Goal: Task Accomplishment & Management: Manage account settings

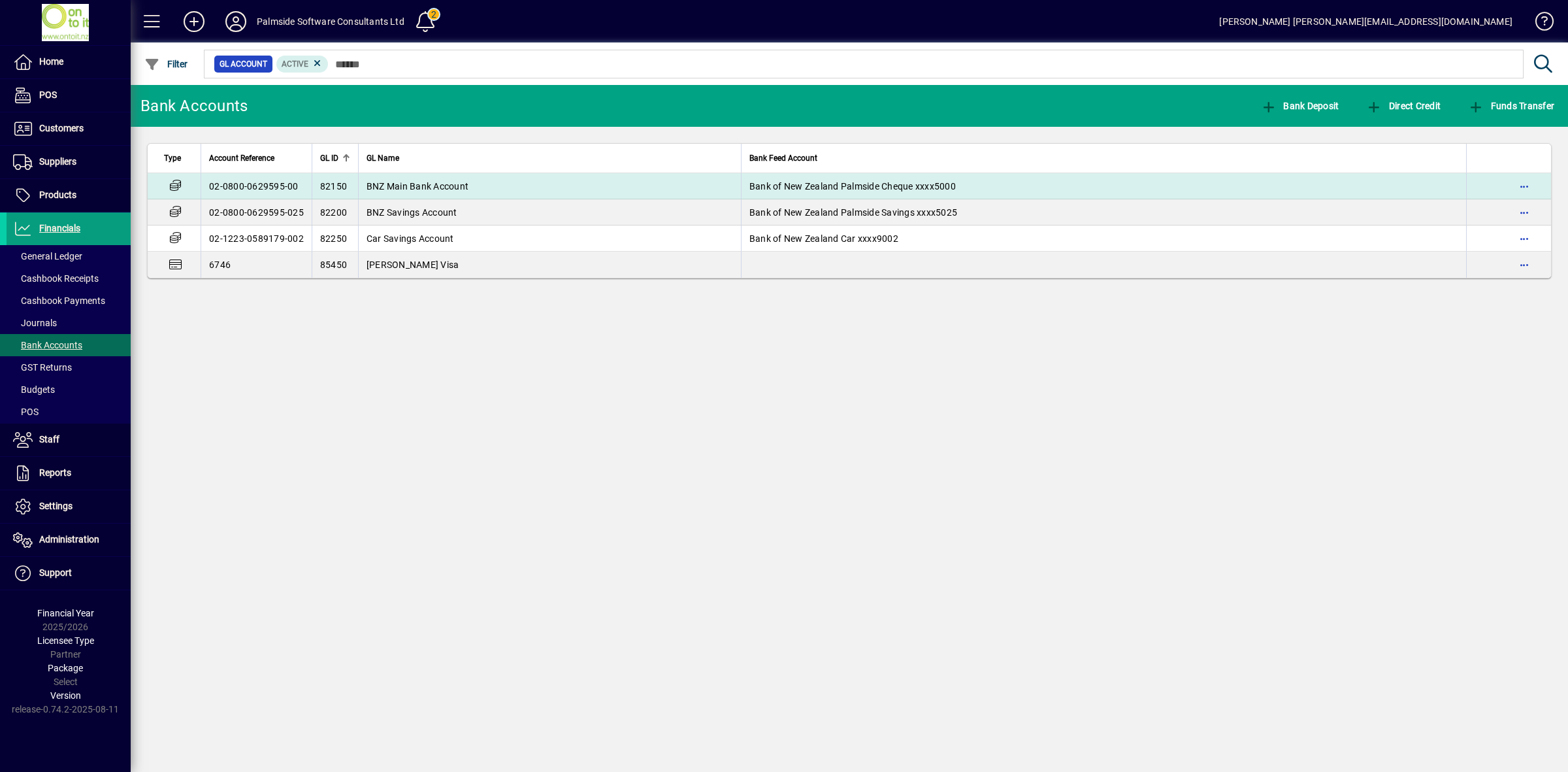
click at [488, 180] on td "BNZ Main Bank Account" at bounding box center [549, 186] width 382 height 26
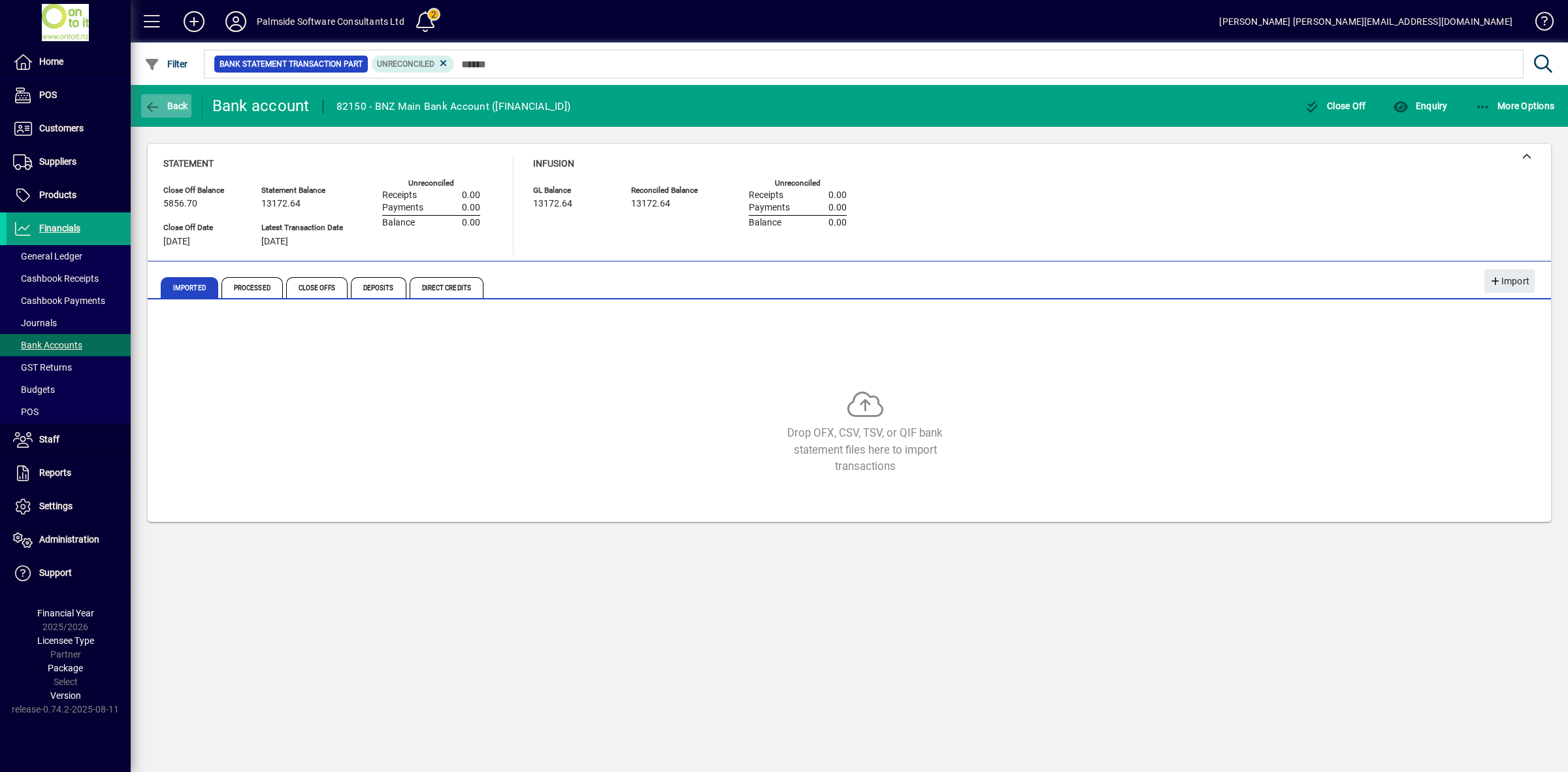
click at [155, 101] on icon "button" at bounding box center [152, 107] width 16 height 13
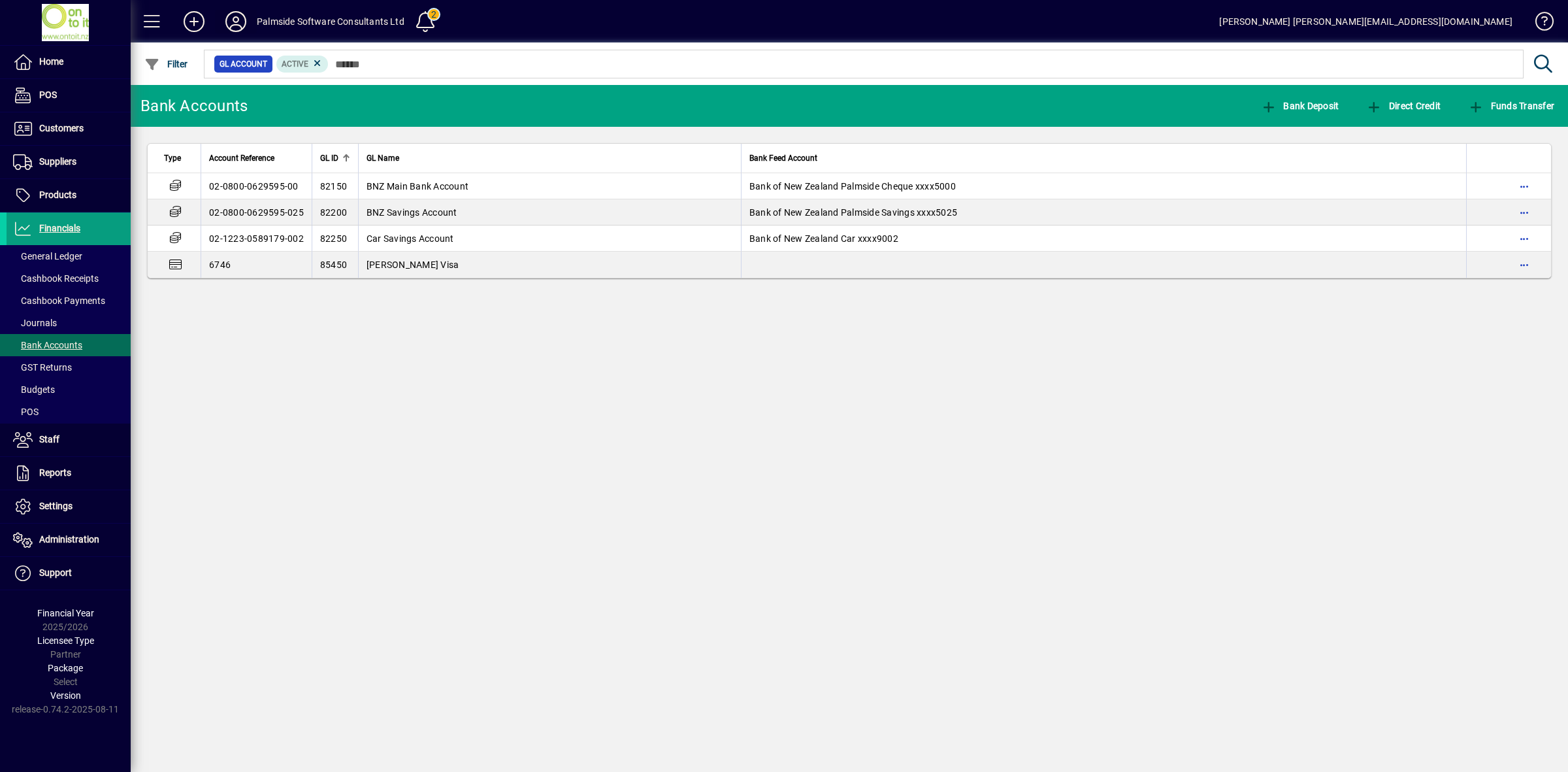
click at [234, 24] on icon at bounding box center [236, 22] width 26 height 21
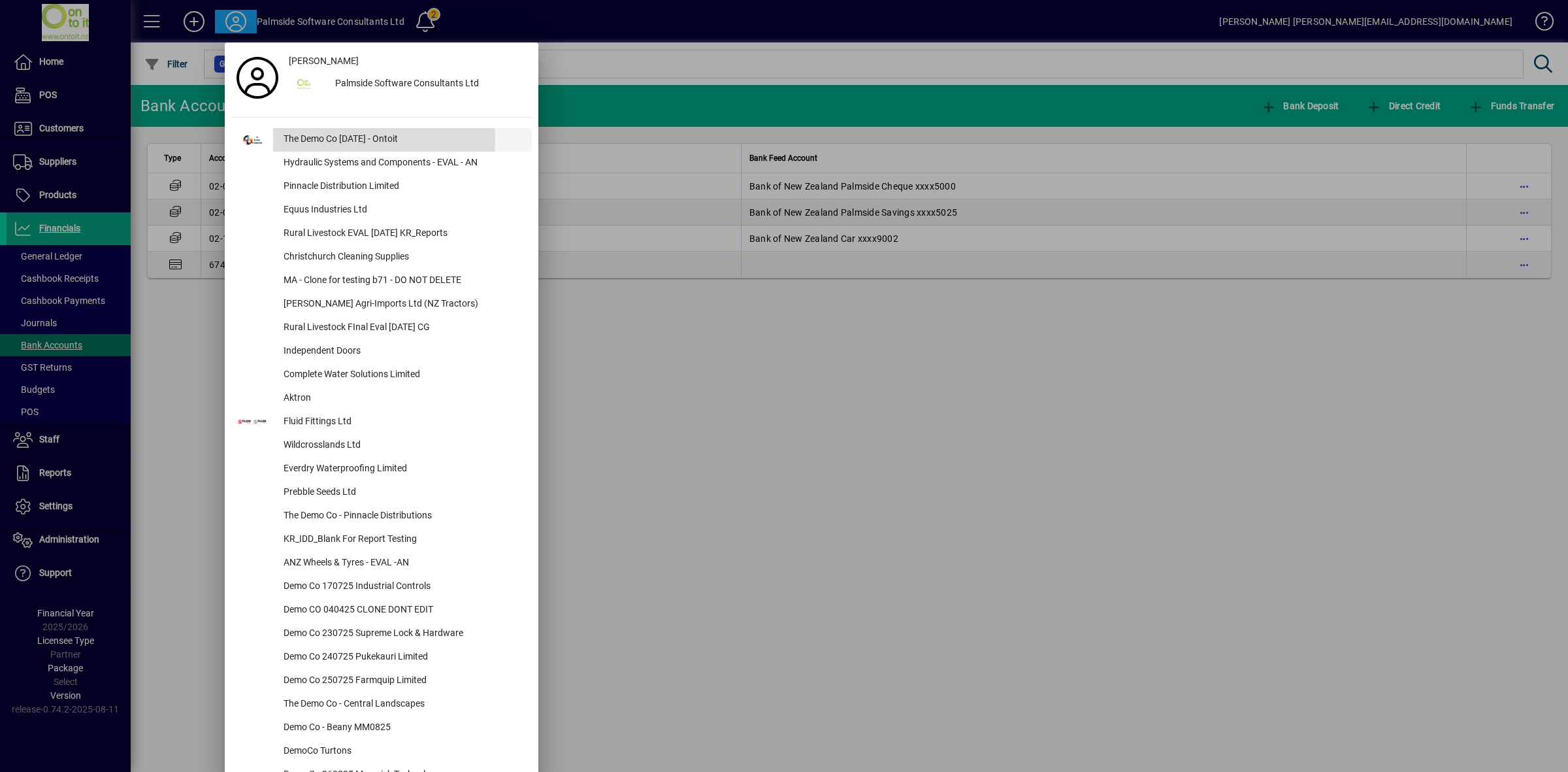
click at [318, 139] on div "The Demo Co [DATE] - Ontoit" at bounding box center [402, 140] width 259 height 24
